Goal: Information Seeking & Learning: Find specific fact

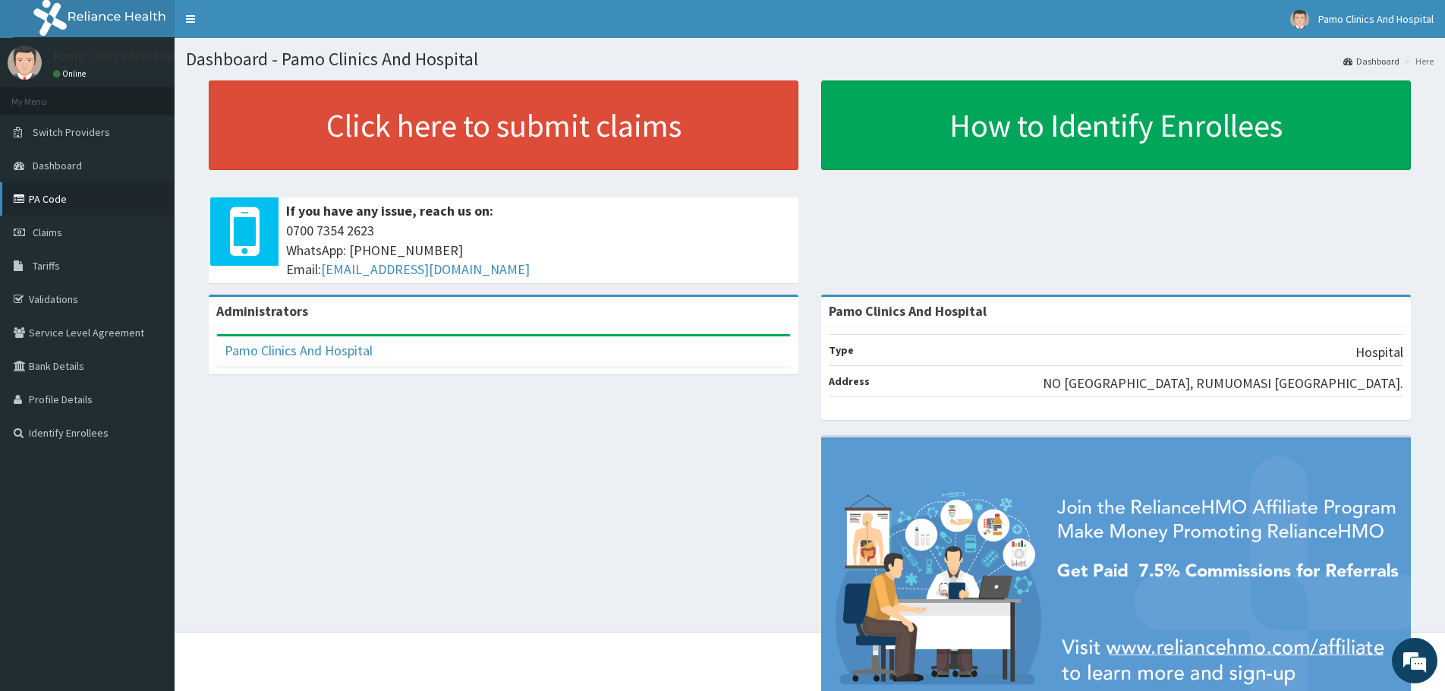
click at [59, 194] on link "PA Code" at bounding box center [87, 198] width 175 height 33
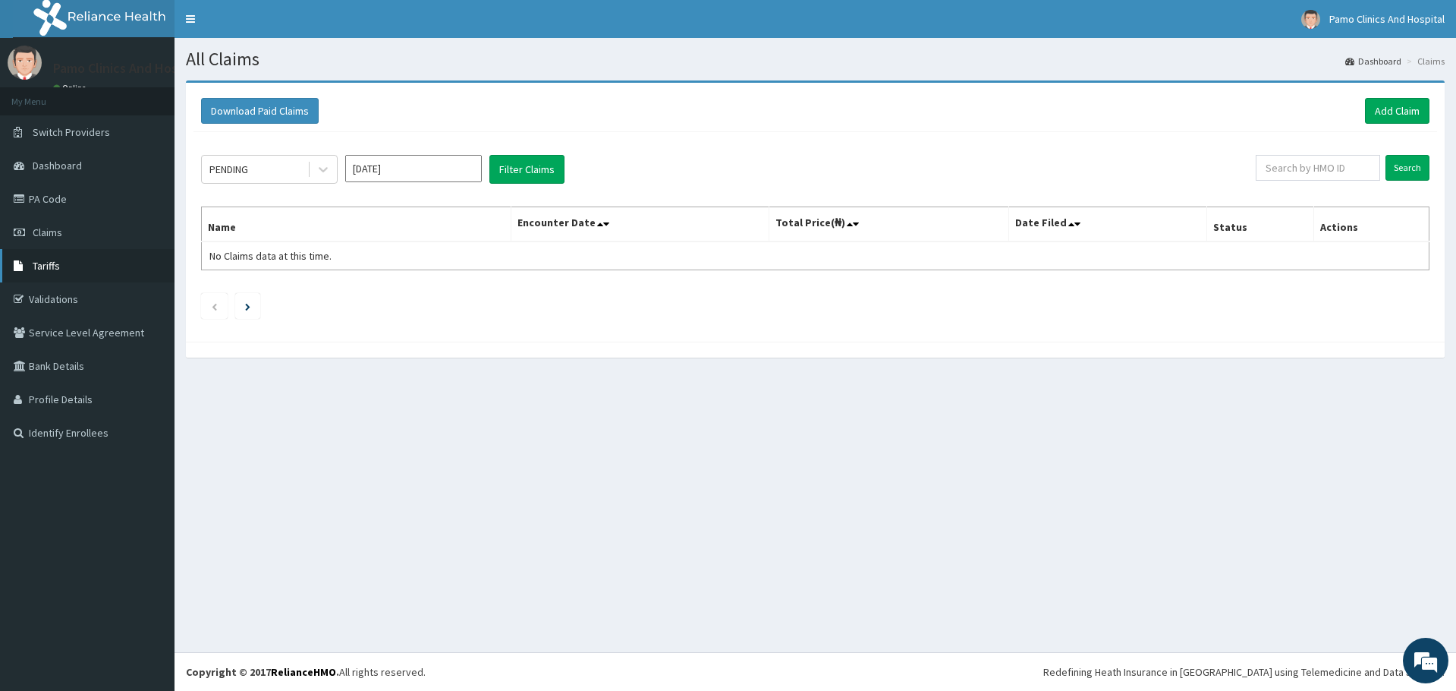
click at [52, 263] on span "Tariffs" at bounding box center [46, 266] width 27 height 14
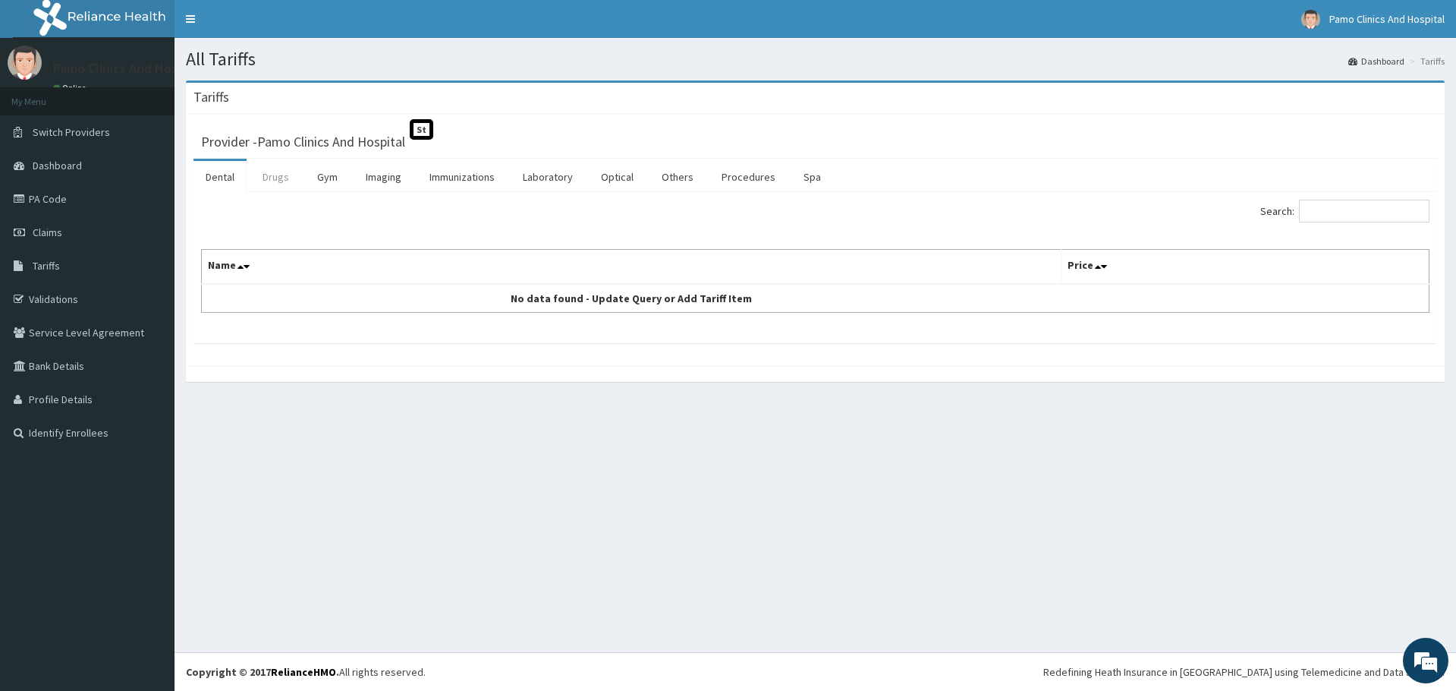
click at [286, 181] on link "Drugs" at bounding box center [275, 177] width 51 height 32
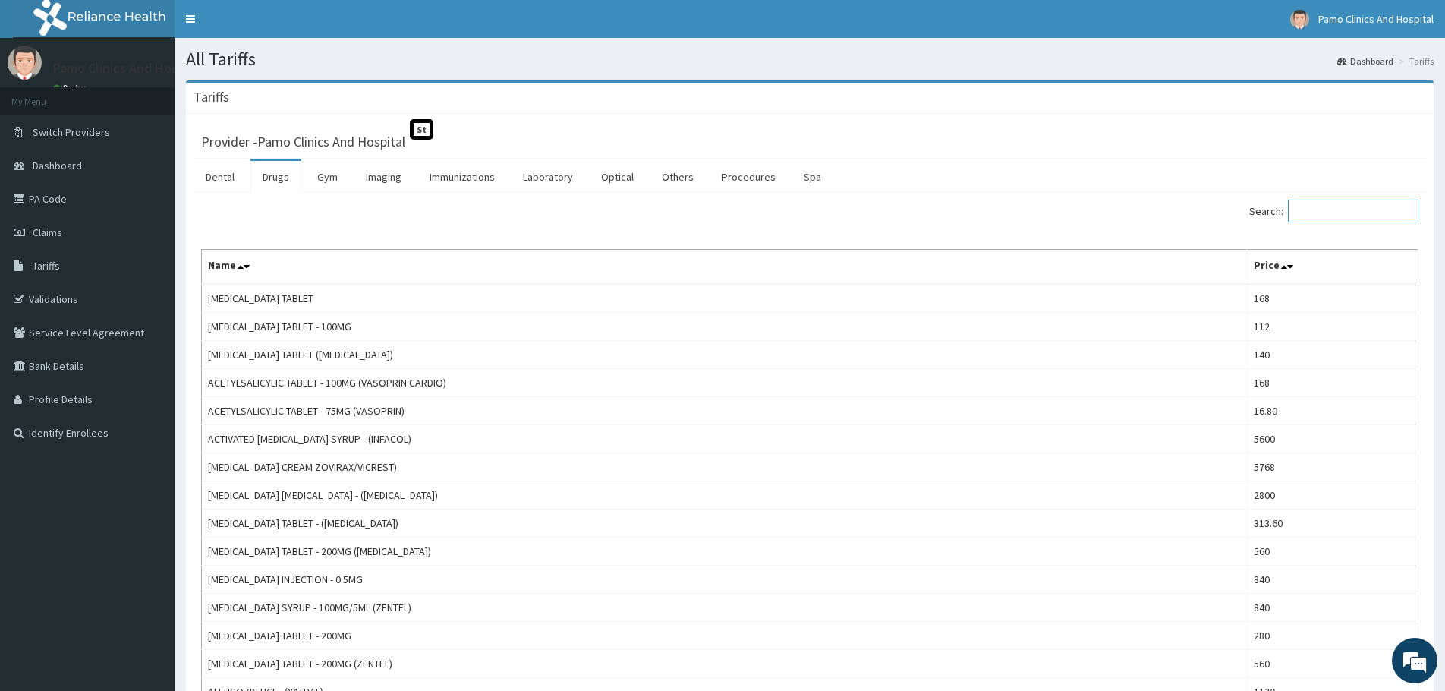
click at [1369, 205] on input "Search:" at bounding box center [1353, 211] width 131 height 23
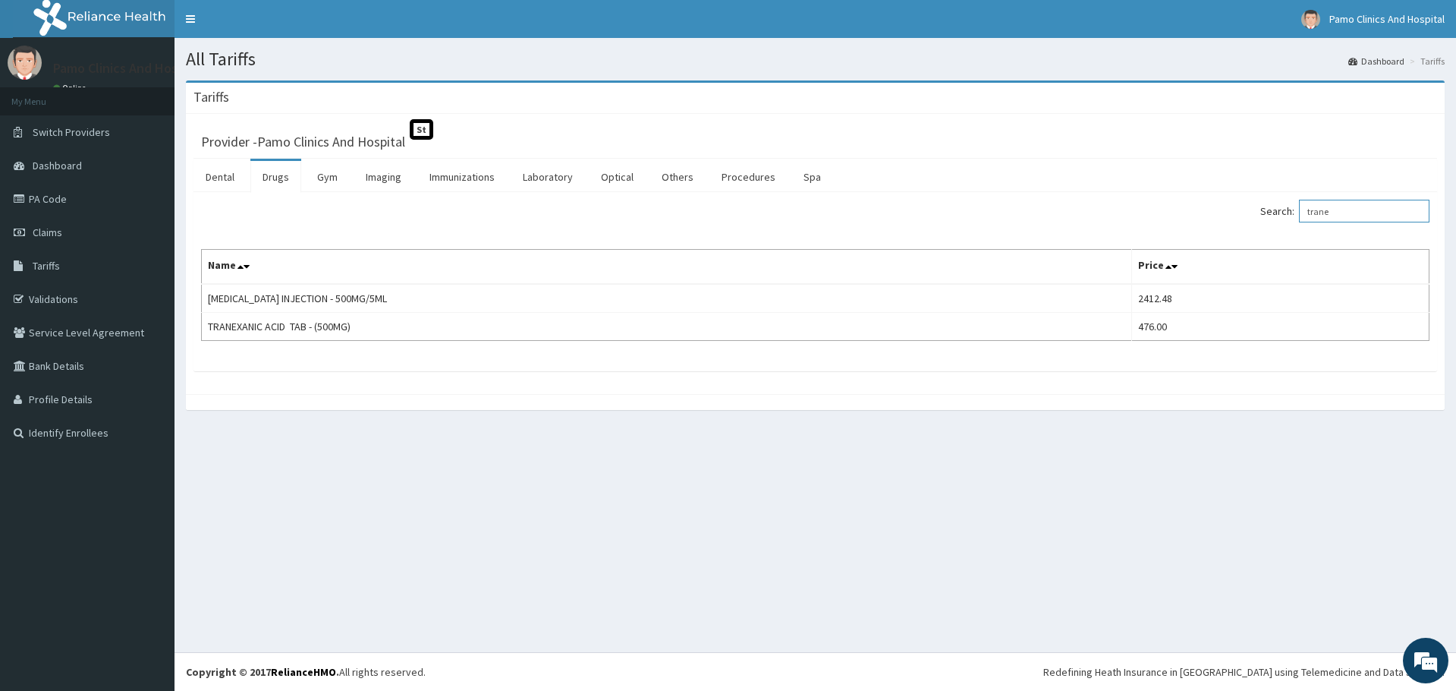
drag, startPoint x: 1355, startPoint y: 216, endPoint x: 1294, endPoint y: 218, distance: 60.8
click at [1294, 218] on label "Search: trane" at bounding box center [1345, 211] width 169 height 23
paste input "[MEDICAL_DATA],? DUB"
type input "[MEDICAL_DATA],? DUB"
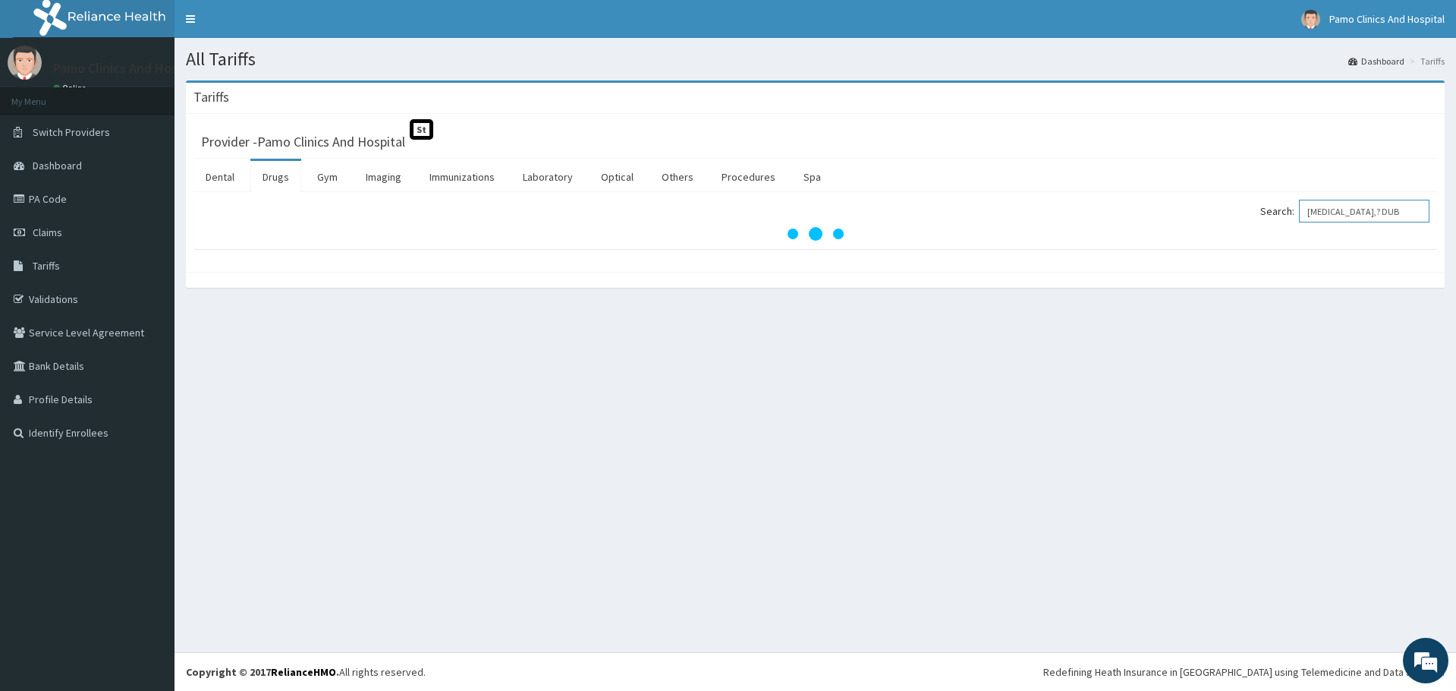
drag, startPoint x: 1403, startPoint y: 207, endPoint x: 1222, endPoint y: 214, distance: 181.5
click at [1222, 214] on div "Search: [MEDICAL_DATA],? DUB" at bounding box center [1128, 213] width 603 height 27
